Goal: Task Accomplishment & Management: Use online tool/utility

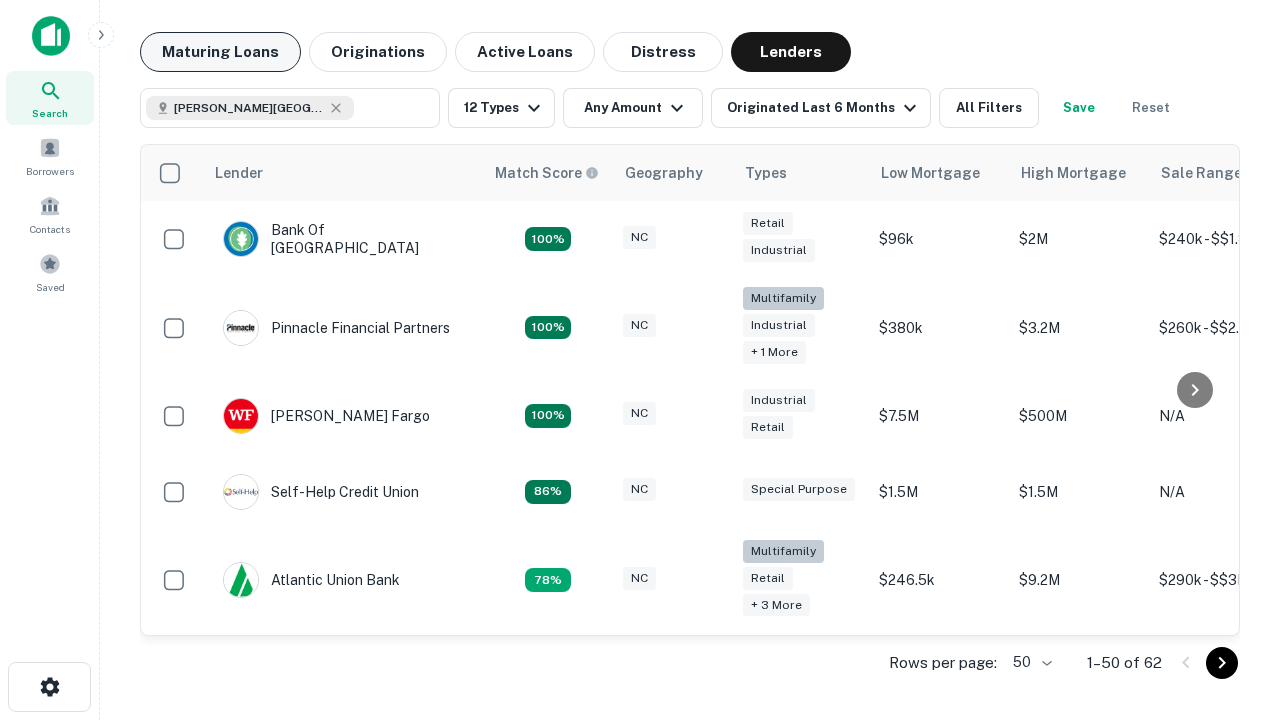
click at [220, 52] on button "Maturing Loans" at bounding box center [220, 52] width 161 height 40
